Goal: Transaction & Acquisition: Purchase product/service

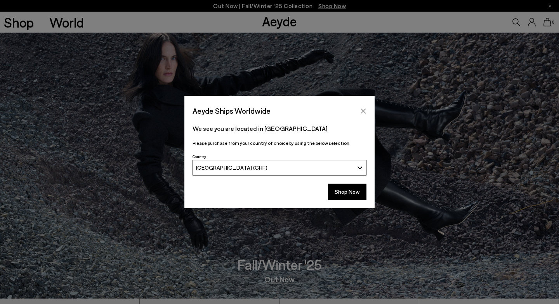
scroll to position [5, 0]
click at [361, 109] on icon "Close" at bounding box center [363, 110] width 5 height 5
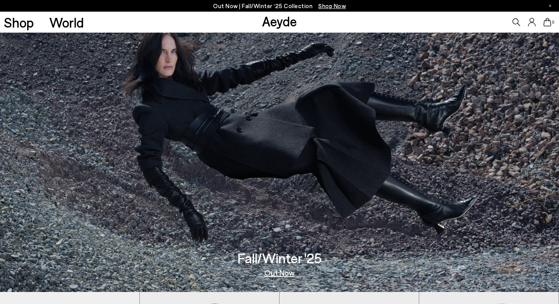
scroll to position [0, 0]
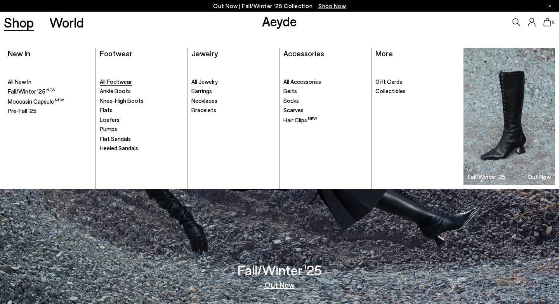
click at [120, 81] on span "All Footwear" at bounding box center [116, 81] width 32 height 7
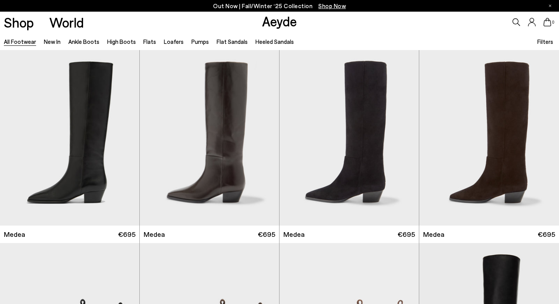
scroll to position [423, 0]
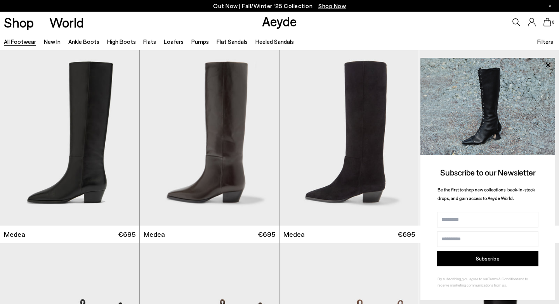
click at [515, 23] on icon at bounding box center [516, 22] width 8 height 8
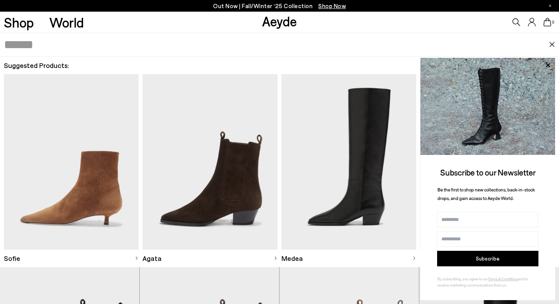
click at [515, 23] on icon at bounding box center [516, 22] width 8 height 8
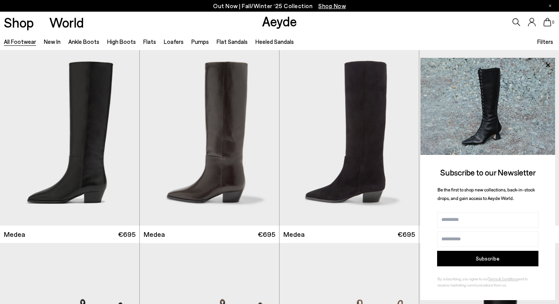
click at [515, 23] on icon at bounding box center [516, 22] width 8 height 8
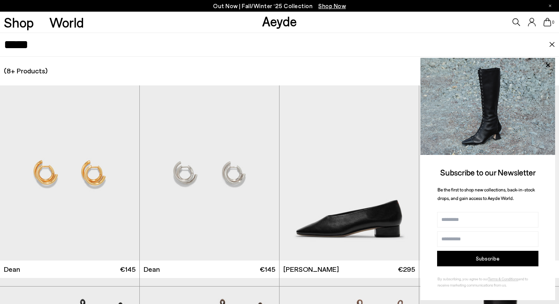
type input "*****"
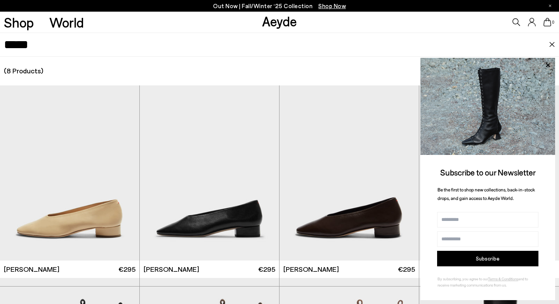
click at [551, 43] on img at bounding box center [552, 44] width 6 height 5
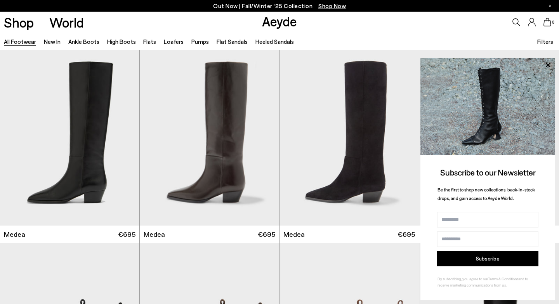
click at [514, 23] on icon at bounding box center [516, 22] width 8 height 8
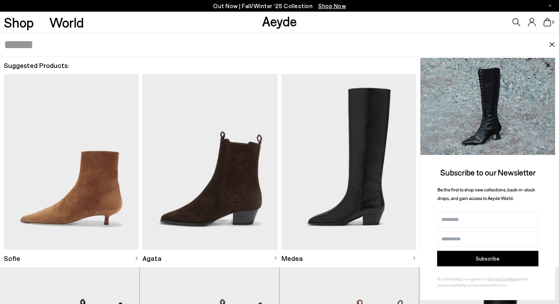
click at [57, 41] on input "text" at bounding box center [276, 44] width 545 height 23
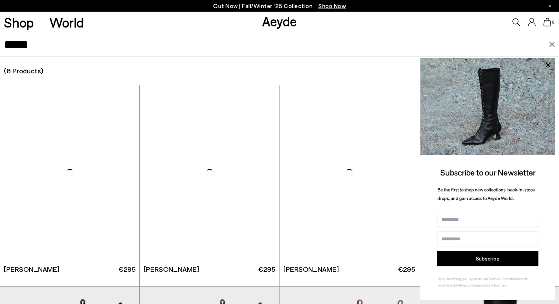
type input "*****"
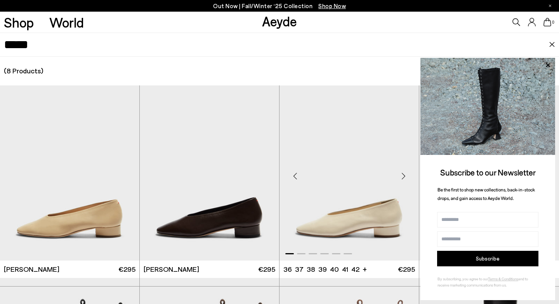
scroll to position [54, 0]
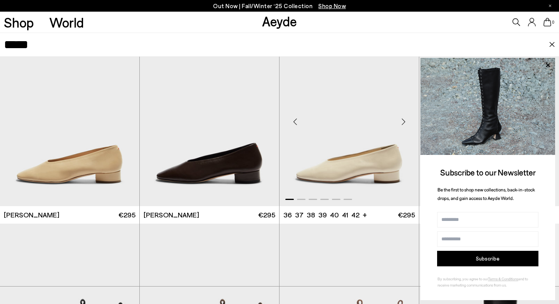
click at [346, 148] on img "1 / 6" at bounding box center [348, 118] width 139 height 175
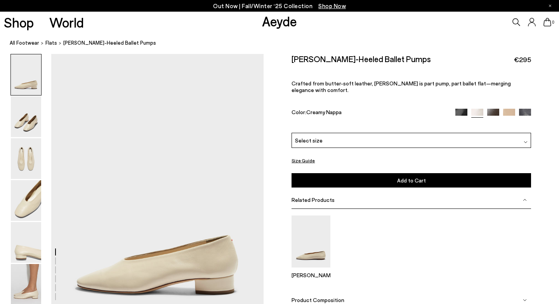
click at [330, 133] on div "Select size" at bounding box center [410, 140] width 239 height 15
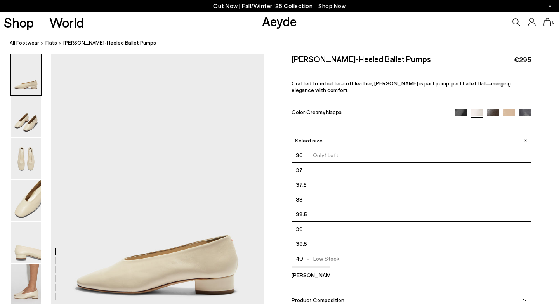
click at [331, 133] on div "Select size" at bounding box center [410, 140] width 239 height 15
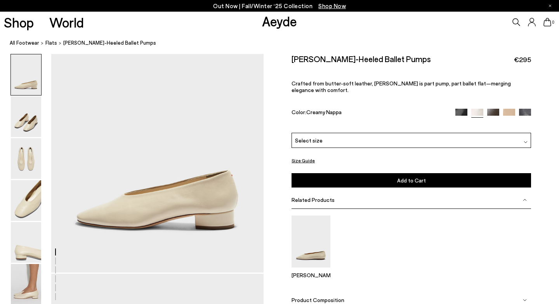
scroll to position [92, 0]
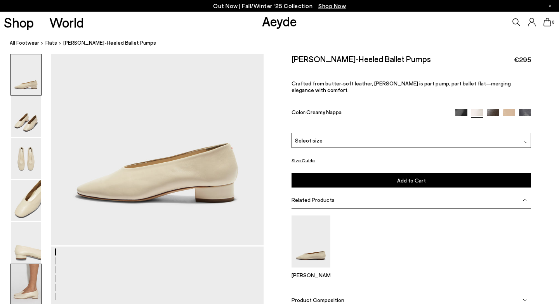
click at [29, 289] on img at bounding box center [26, 284] width 30 height 41
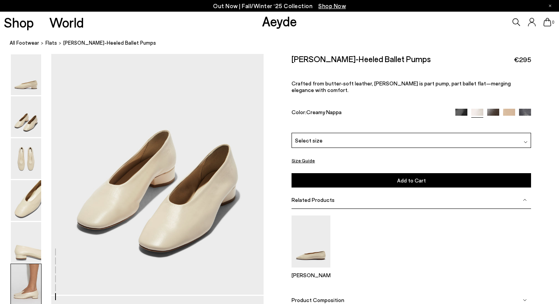
scroll to position [1475, 0]
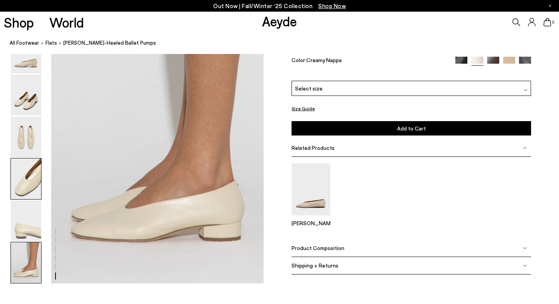
click at [24, 182] on img at bounding box center [26, 178] width 30 height 41
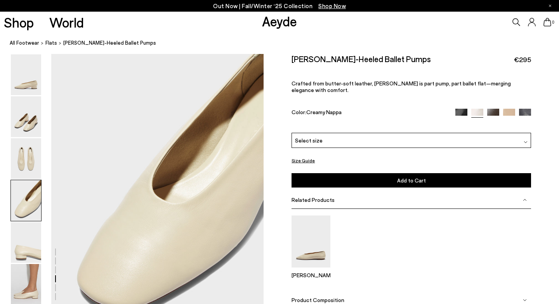
scroll to position [854, 0]
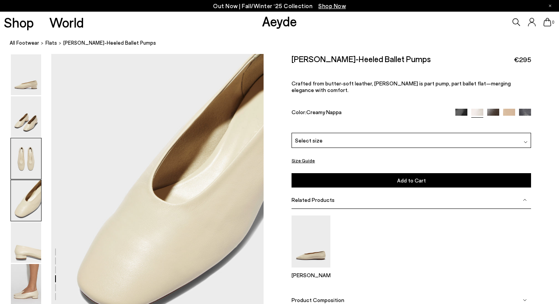
click at [34, 159] on img at bounding box center [26, 158] width 30 height 41
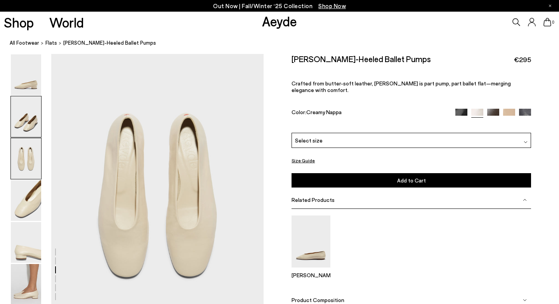
click at [33, 127] on img at bounding box center [26, 116] width 30 height 41
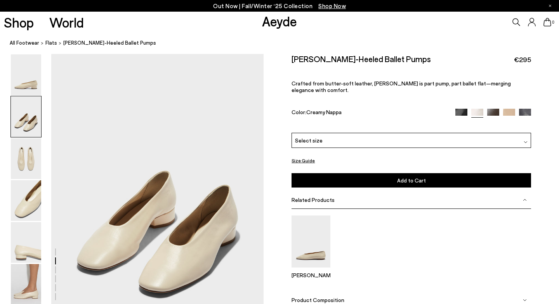
scroll to position [285, 0]
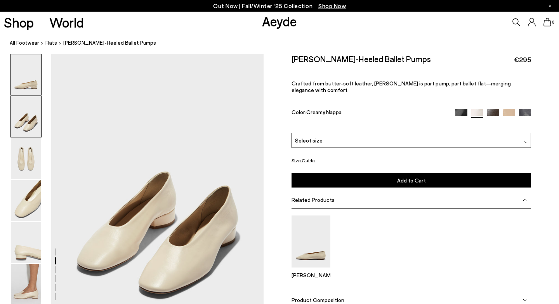
click at [22, 88] on img at bounding box center [26, 74] width 30 height 41
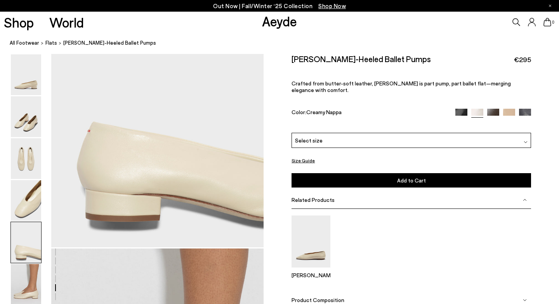
scroll to position [1225, 0]
